Goal: Information Seeking & Learning: Learn about a topic

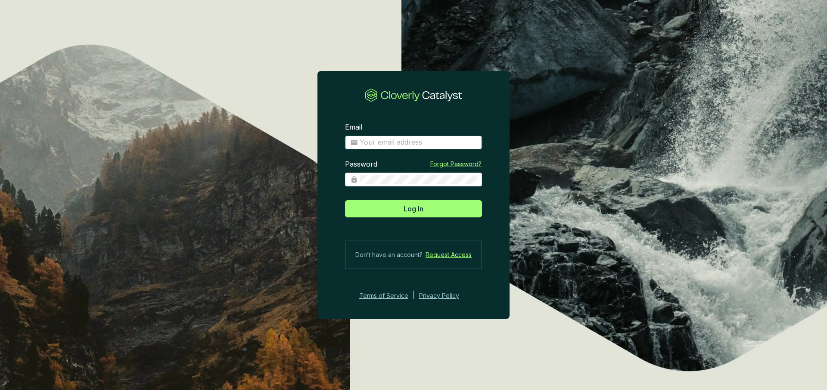
click at [394, 138] on input "Email" at bounding box center [418, 142] width 117 height 9
type input "[EMAIL_ADDRESS][DOMAIN_NAME]"
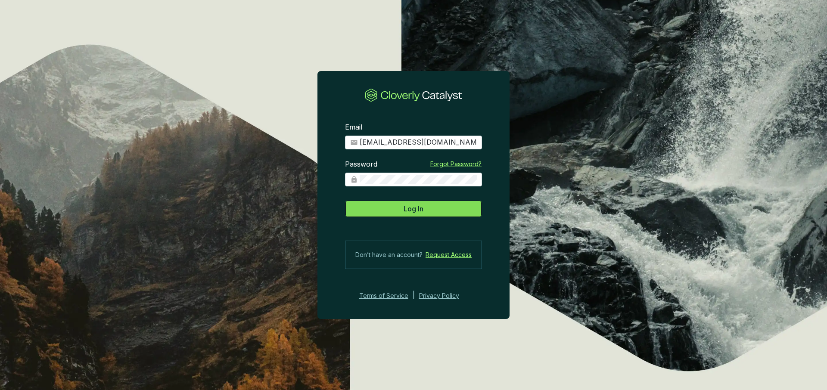
click at [426, 210] on button "Log In" at bounding box center [413, 208] width 137 height 17
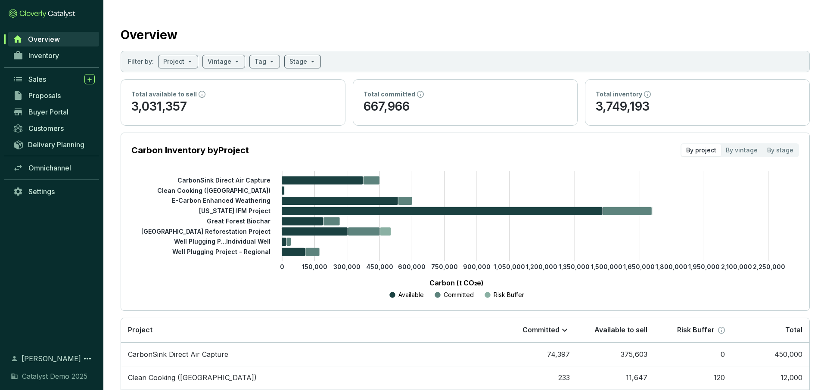
click at [57, 155] on div "Delivery Planning" at bounding box center [51, 148] width 103 height 23
click at [56, 168] on span "Omnichannel" at bounding box center [49, 168] width 43 height 9
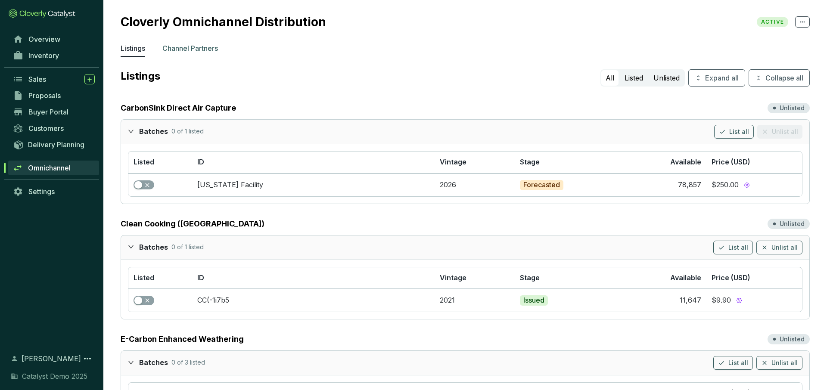
click at [205, 50] on p "Channel Partners" at bounding box center [190, 48] width 56 height 10
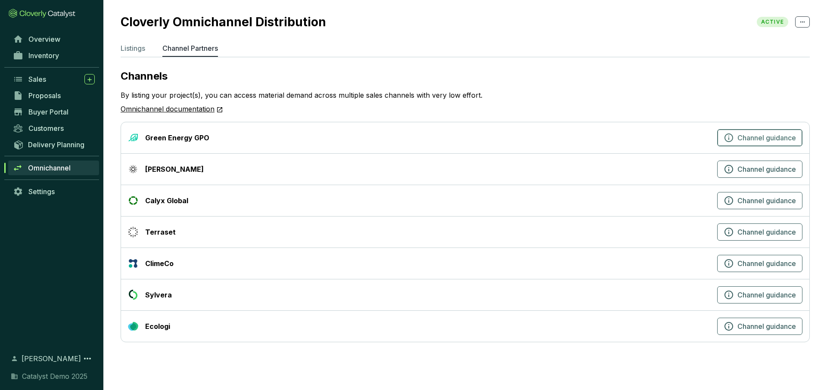
click at [728, 141] on icon "button" at bounding box center [729, 138] width 10 height 10
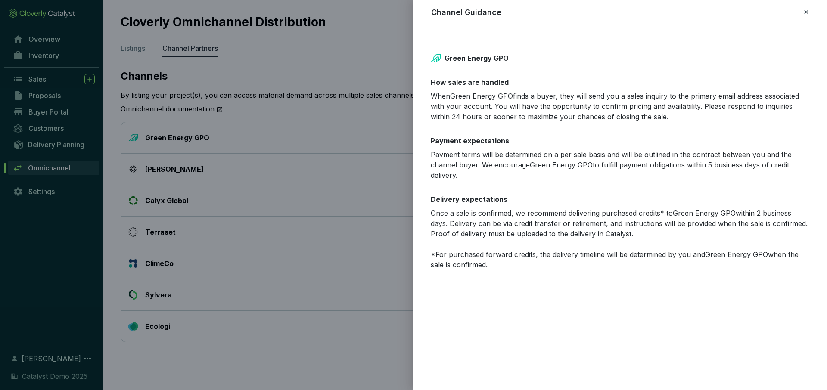
click at [806, 14] on icon at bounding box center [806, 12] width 7 height 10
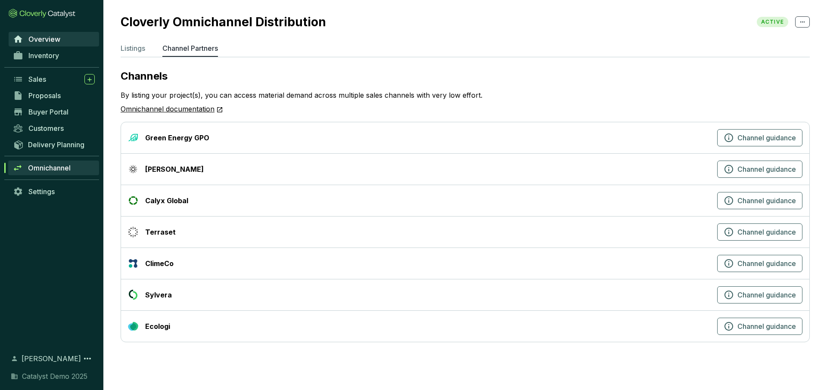
click at [50, 43] on span "Overview" at bounding box center [44, 39] width 32 height 9
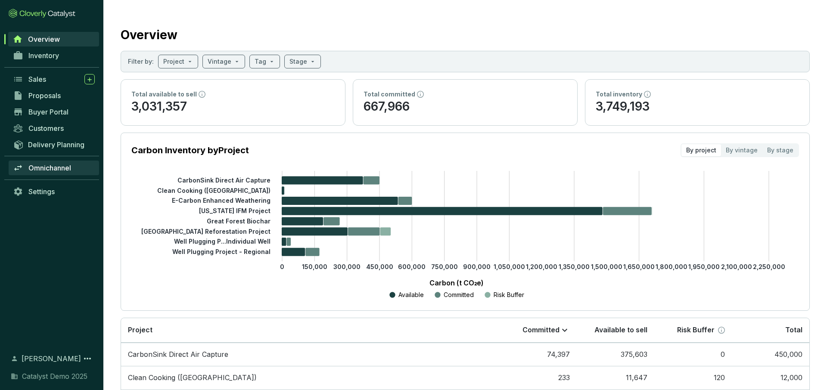
click at [46, 168] on span "Omnichannel" at bounding box center [49, 168] width 43 height 9
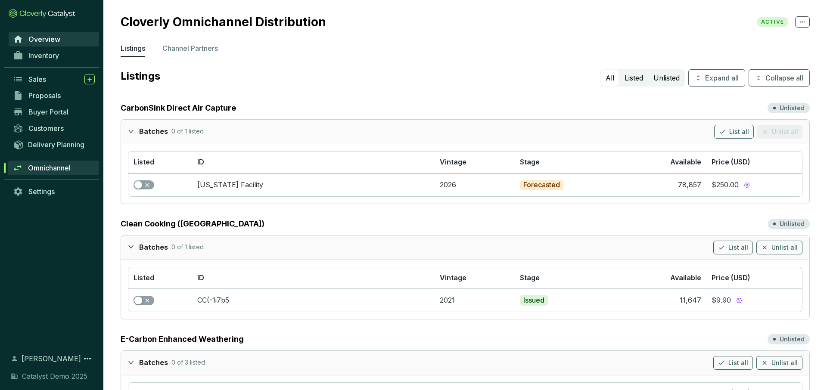
click at [51, 37] on span "Overview" at bounding box center [44, 39] width 32 height 9
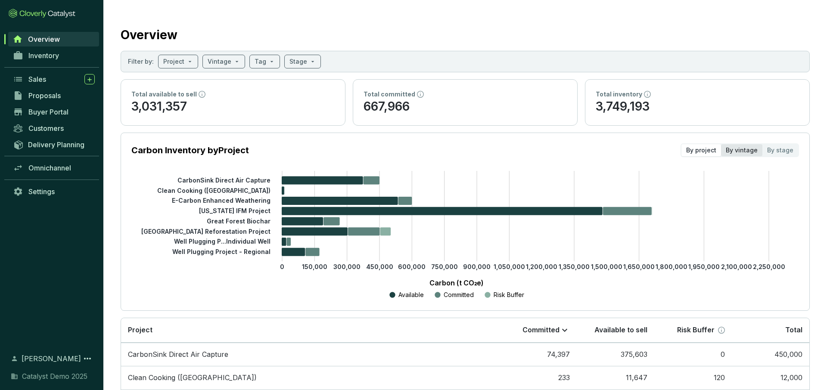
click at [741, 154] on div "By vintage" at bounding box center [741, 150] width 41 height 12
click at [721, 144] on input "By vintage" at bounding box center [721, 144] width 0 height 0
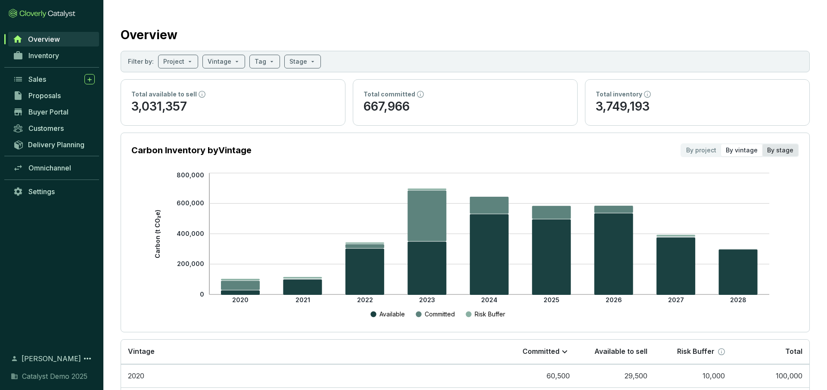
click at [778, 149] on div "By stage" at bounding box center [781, 150] width 36 height 12
click at [763, 144] on input "By stage" at bounding box center [763, 144] width 0 height 0
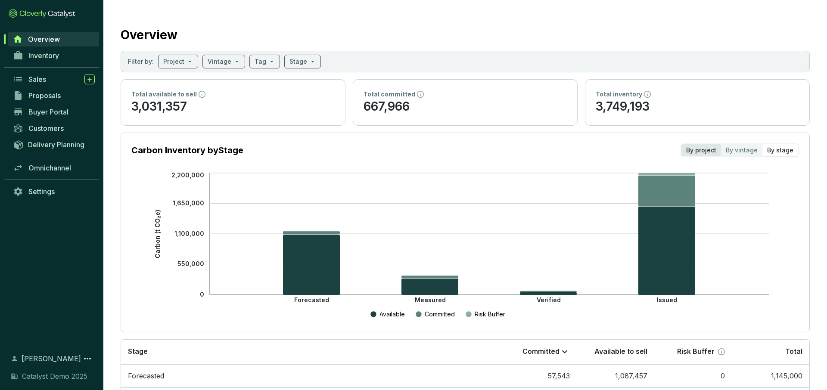
click at [703, 152] on div "By project" at bounding box center [702, 150] width 40 height 12
click at [682, 144] on input "By project" at bounding box center [682, 144] width 0 height 0
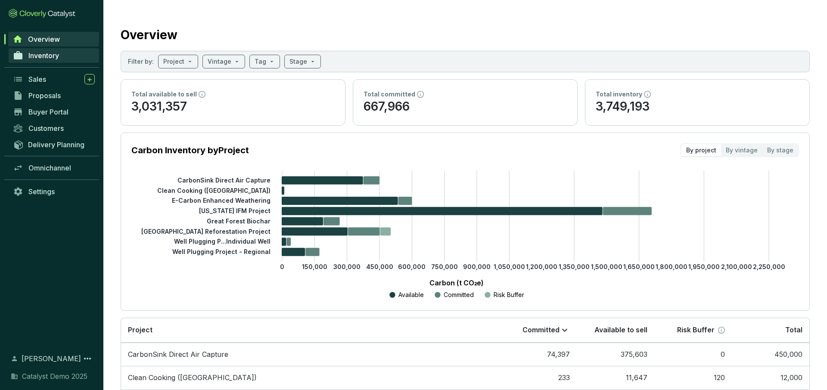
click at [47, 58] on span "Inventory" at bounding box center [43, 55] width 31 height 9
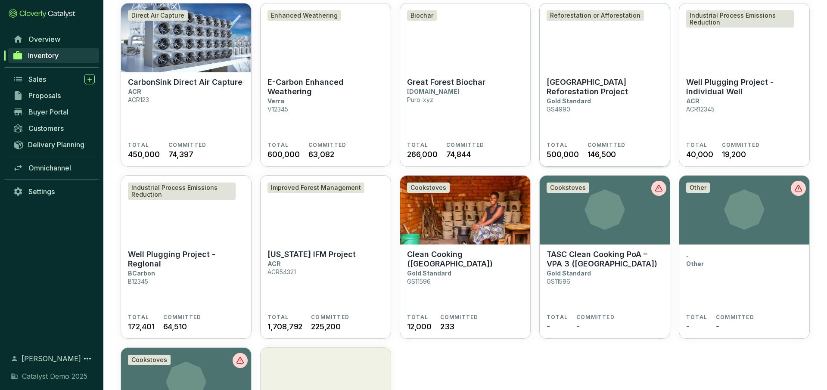
scroll to position [78, 0]
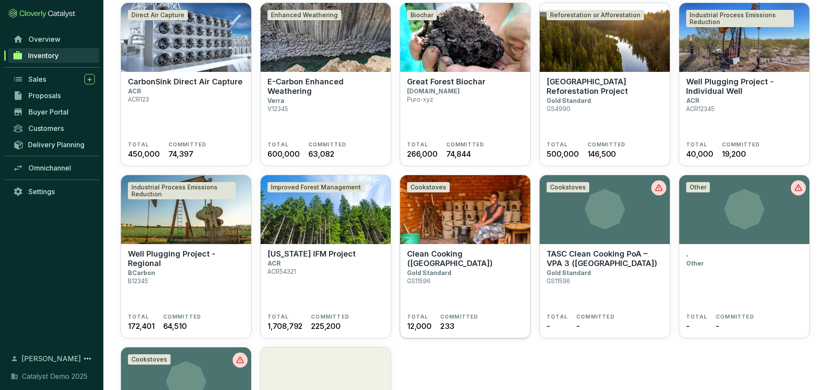
click at [475, 293] on section "Clean Cooking (Zambia) Gold Standard GS11596" at bounding box center [465, 281] width 116 height 64
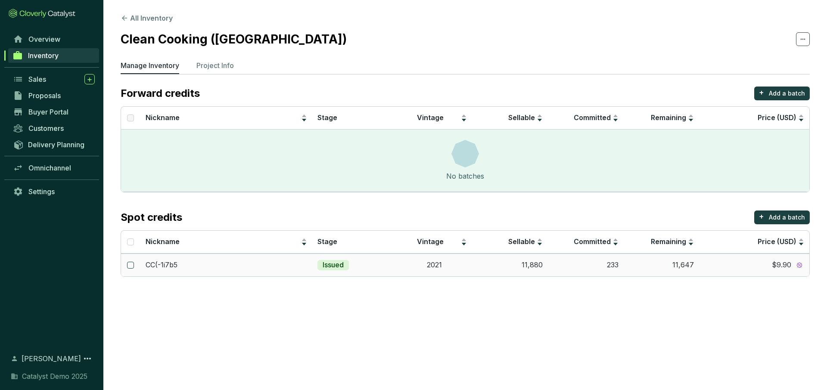
click at [131, 267] on input "checkbox" at bounding box center [130, 265] width 7 height 7
checkbox input "true"
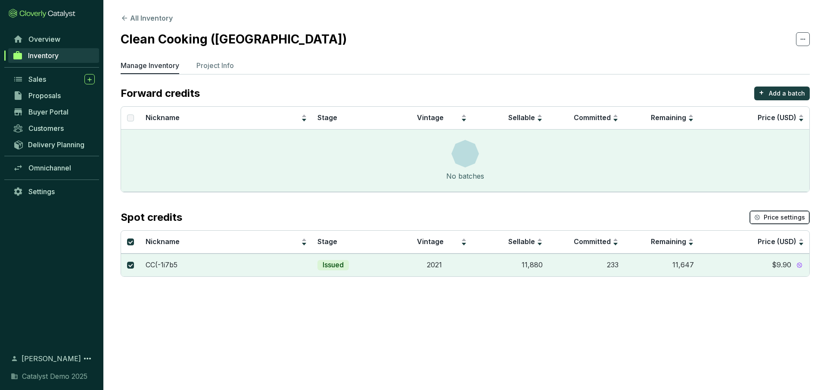
click at [775, 219] on span "Price settings" at bounding box center [784, 217] width 41 height 9
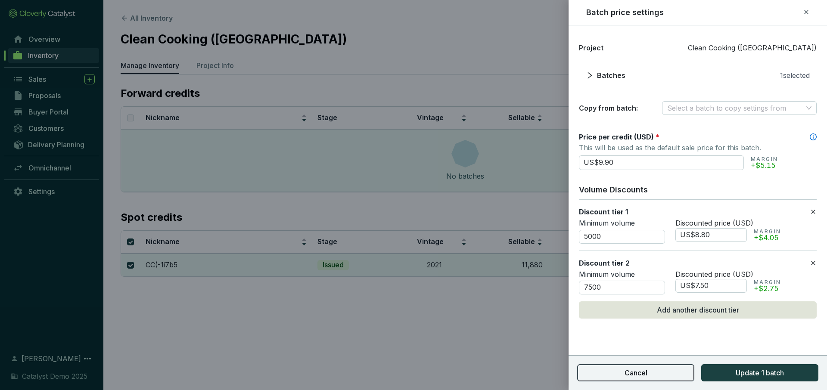
click at [653, 378] on button "Cancel" at bounding box center [635, 372] width 117 height 17
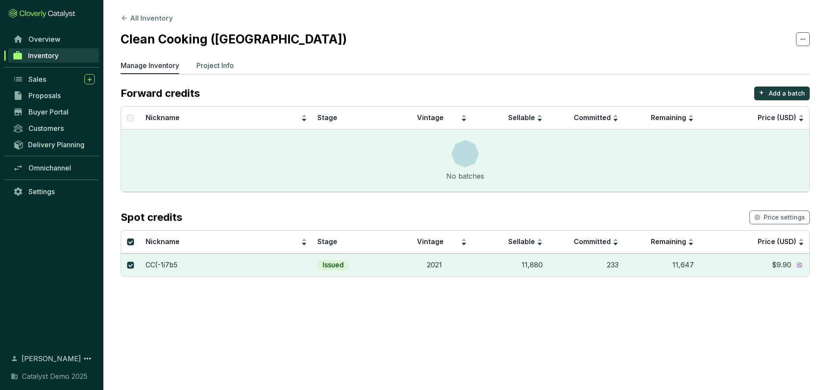
click at [222, 65] on p "Project Info" at bounding box center [214, 65] width 37 height 10
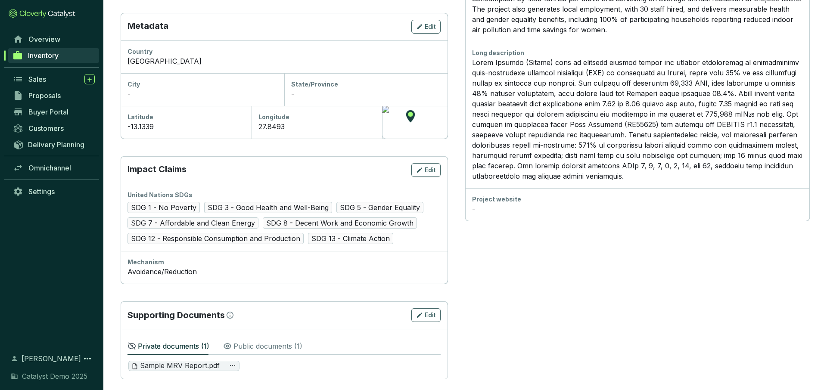
scroll to position [279, 0]
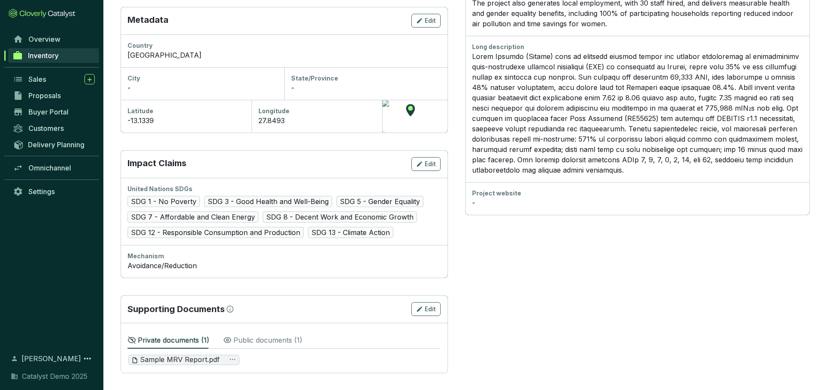
click at [257, 344] on p "Public documents ( 1 )" at bounding box center [268, 340] width 69 height 10
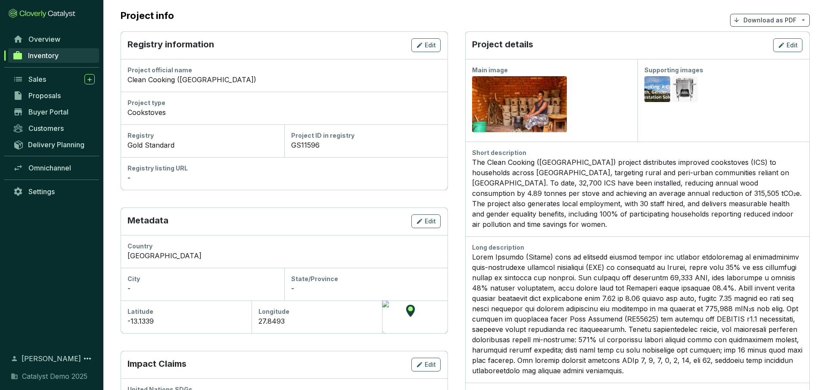
scroll to position [78, 0]
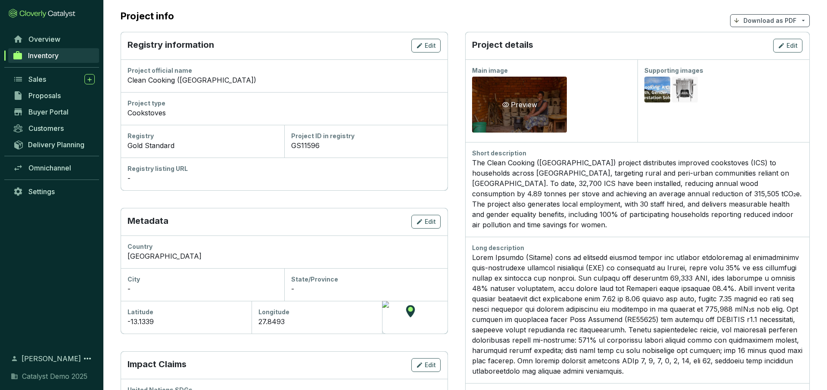
click at [526, 106] on div "Preview" at bounding box center [520, 105] width 38 height 10
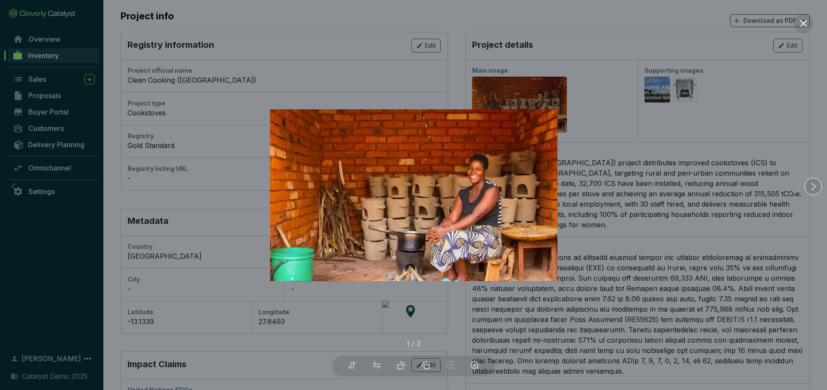
click at [663, 206] on div at bounding box center [413, 195] width 827 height 390
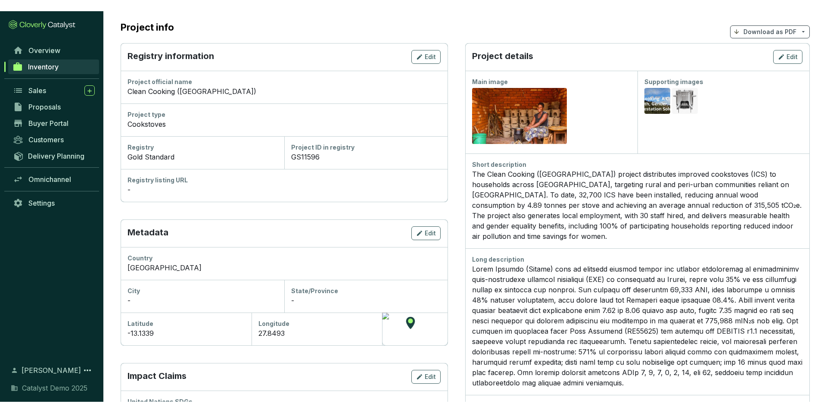
scroll to position [0, 0]
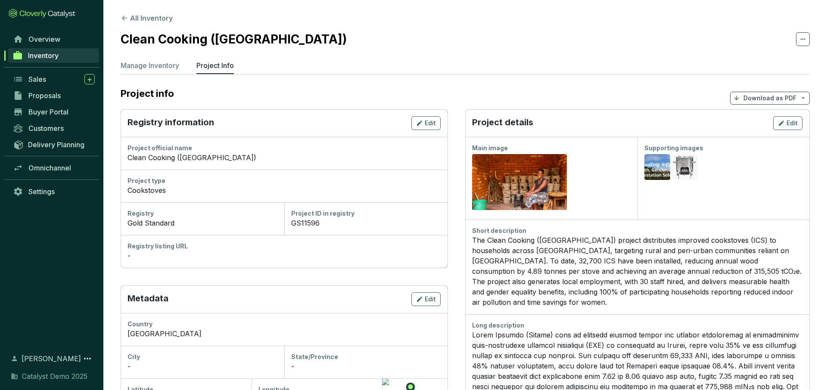
click at [755, 102] on p "Download as PDF" at bounding box center [770, 98] width 53 height 9
click at [753, 122] on p "Show pricing" at bounding box center [771, 118] width 69 height 15
click at [51, 79] on div "Sales" at bounding box center [61, 79] width 66 height 10
